Goal: Task Accomplishment & Management: Manage account settings

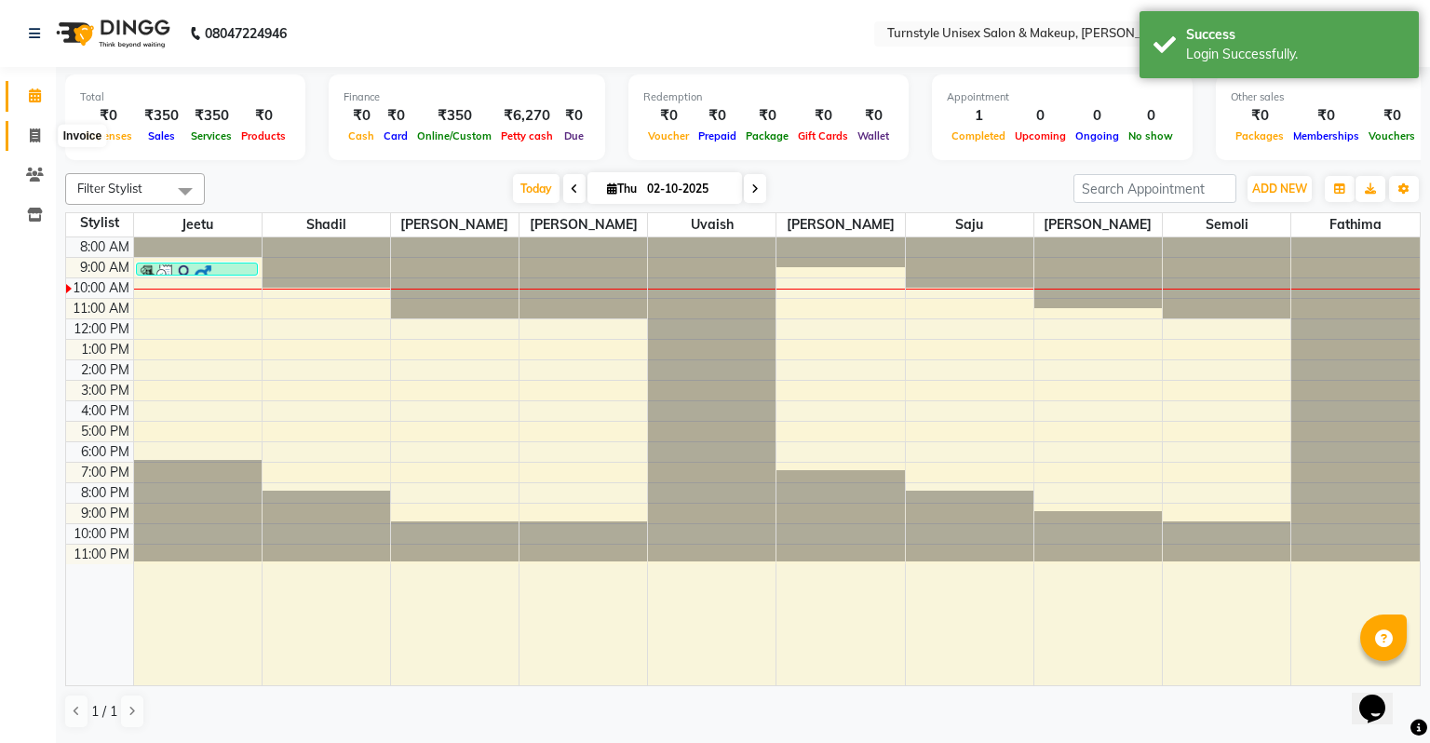
click at [31, 128] on icon at bounding box center [35, 135] width 10 height 14
select select "service"
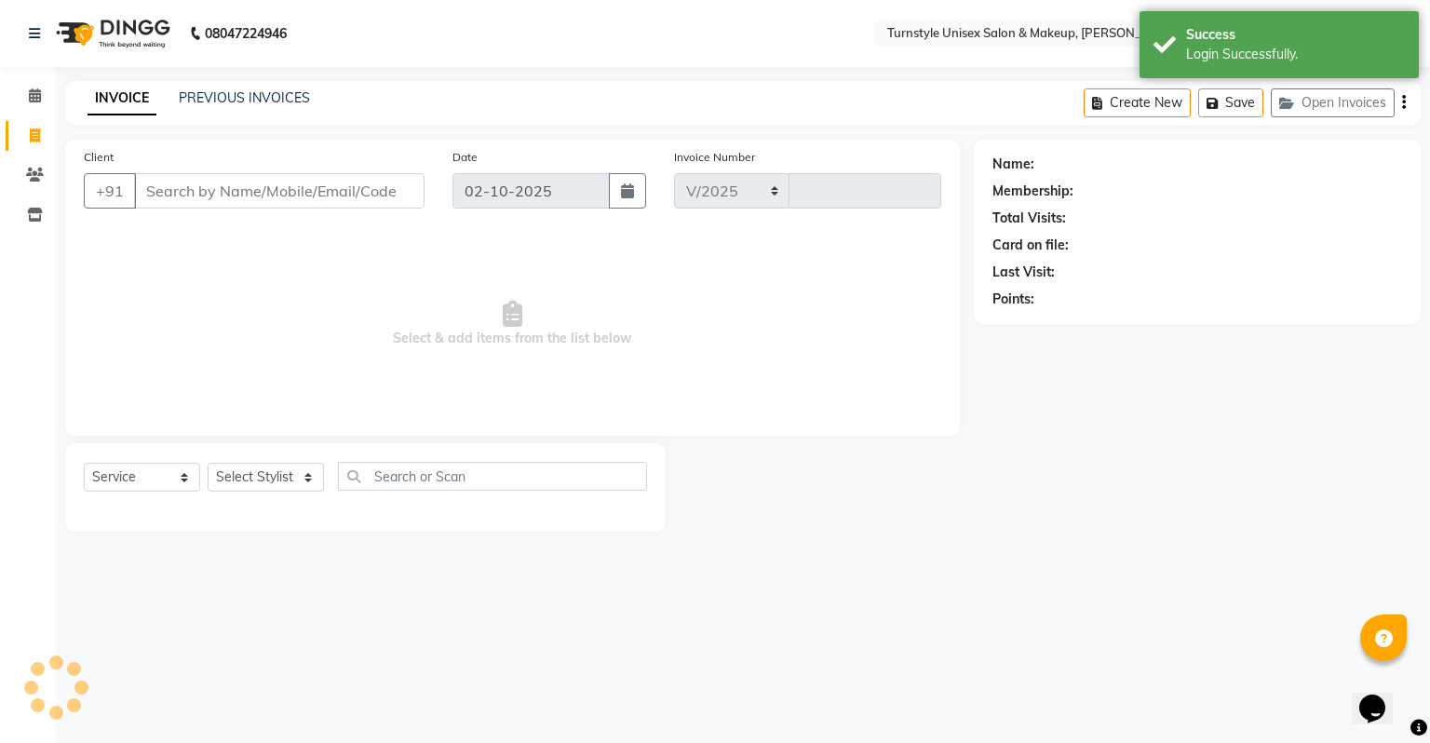
select select "9091"
type input "0036"
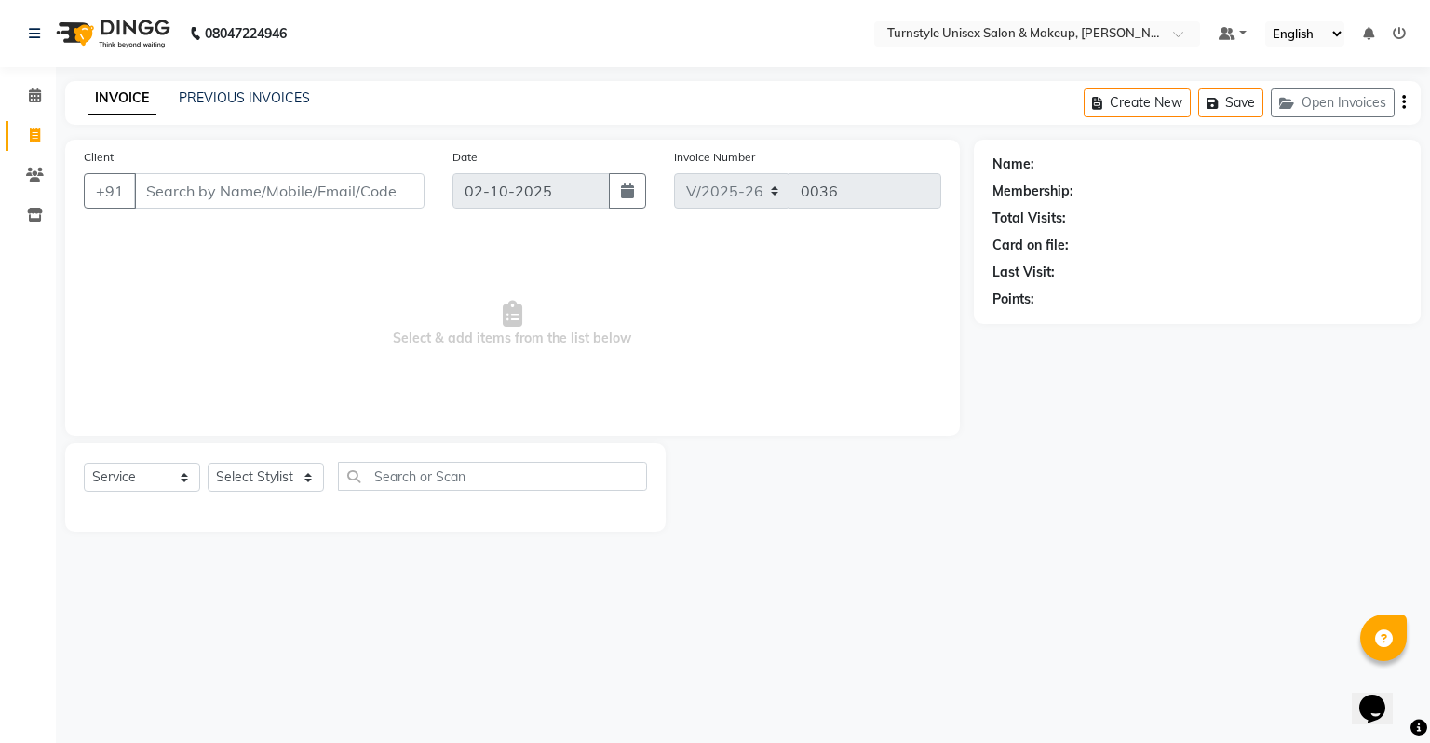
click at [164, 188] on input "Client" at bounding box center [279, 190] width 290 height 35
click at [34, 181] on icon at bounding box center [35, 175] width 18 height 14
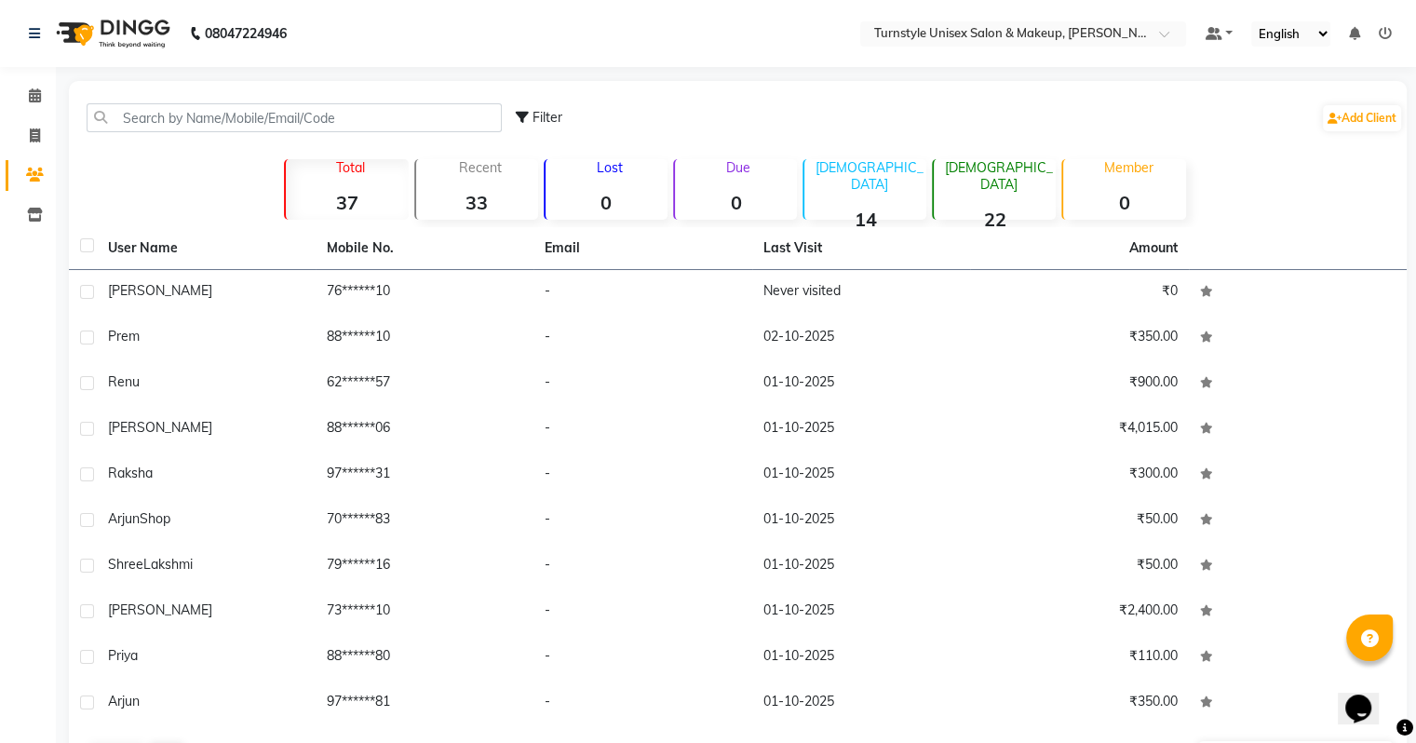
click at [1379, 30] on icon at bounding box center [1384, 33] width 13 height 13
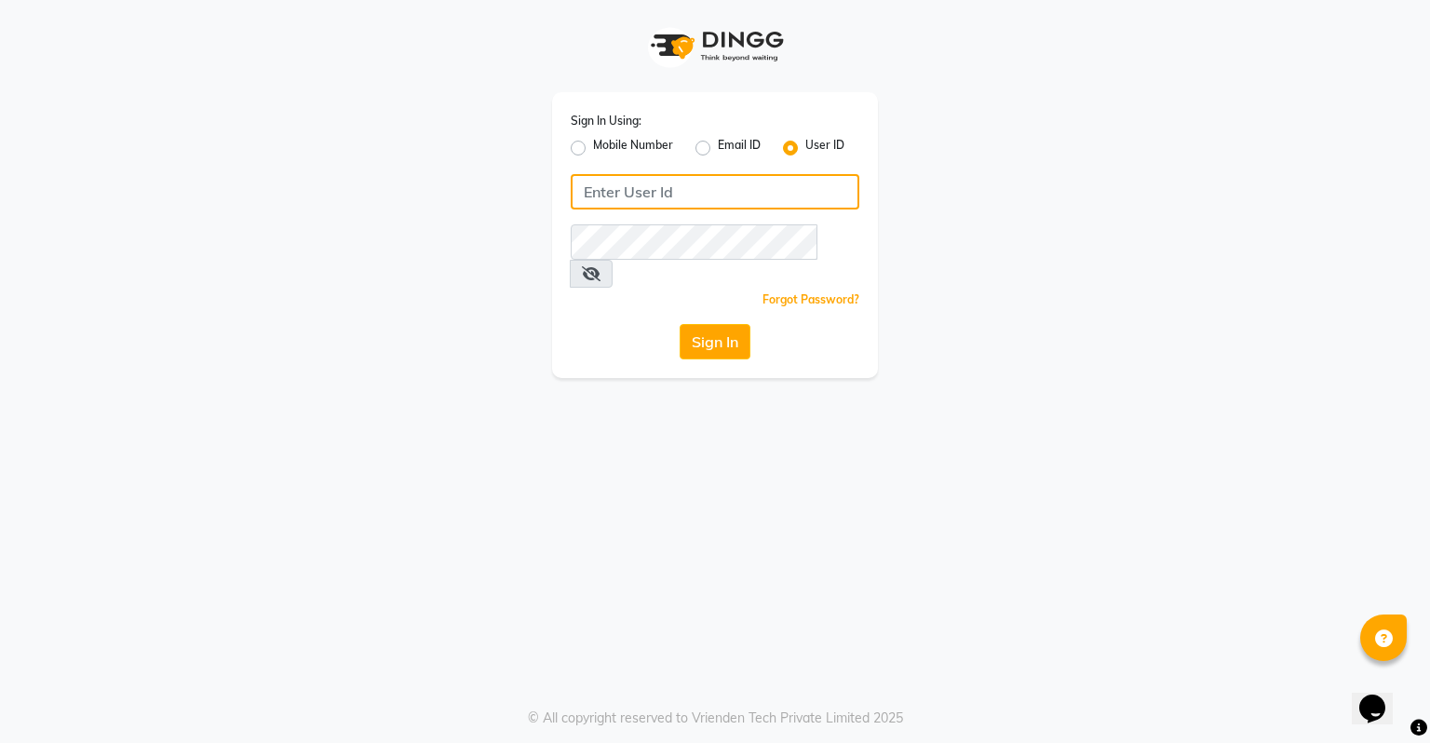
click at [724, 190] on input "Username" at bounding box center [715, 191] width 289 height 35
type input "turnstyle"
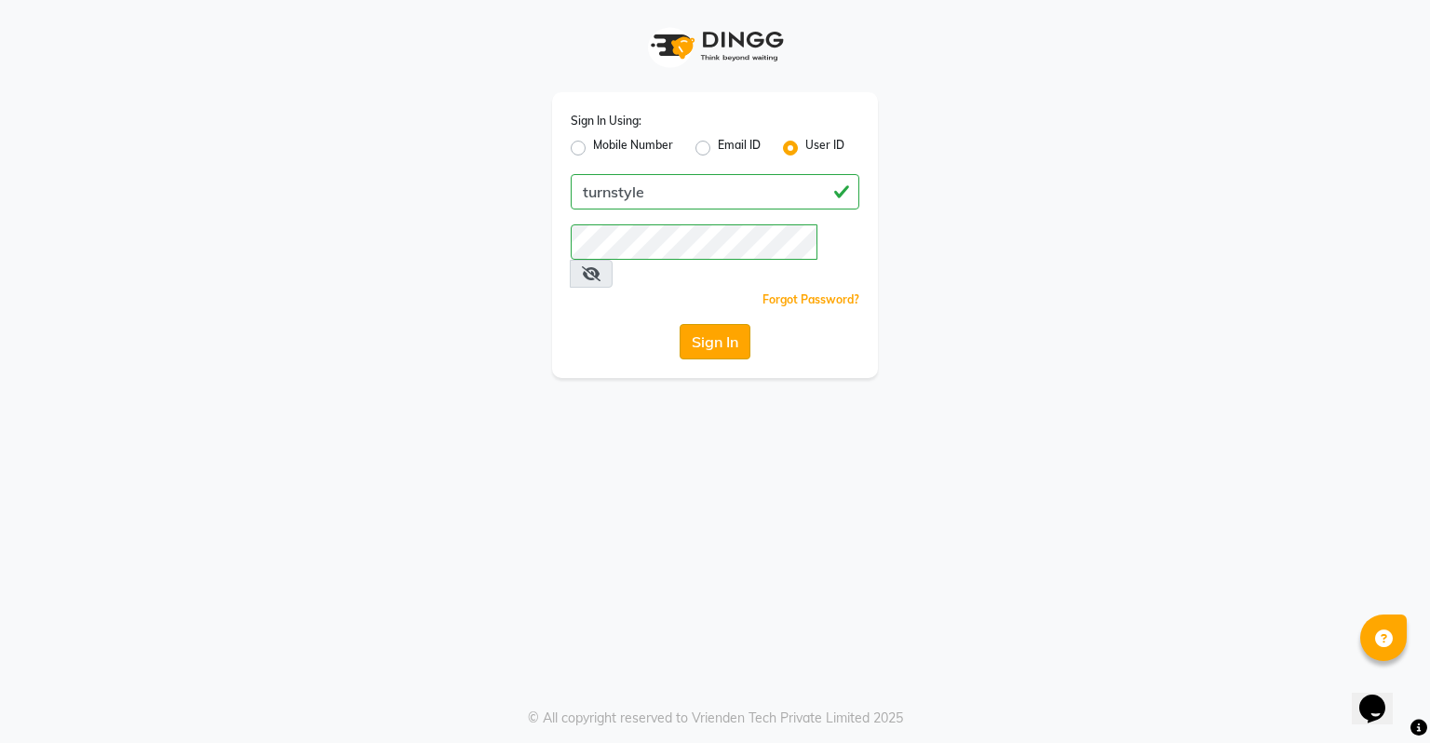
click at [729, 324] on button "Sign In" at bounding box center [714, 341] width 71 height 35
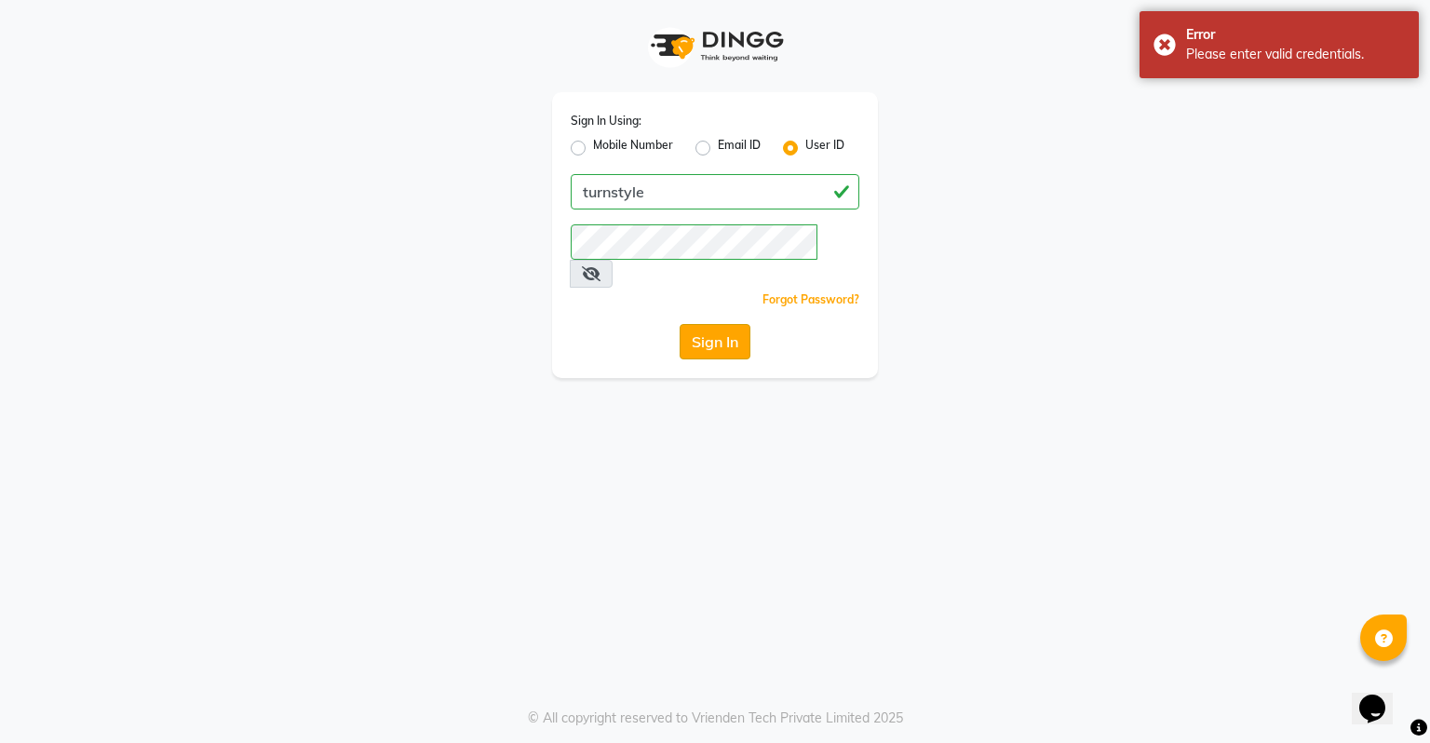
click at [719, 324] on button "Sign In" at bounding box center [714, 341] width 71 height 35
